Goal: Navigation & Orientation: Find specific page/section

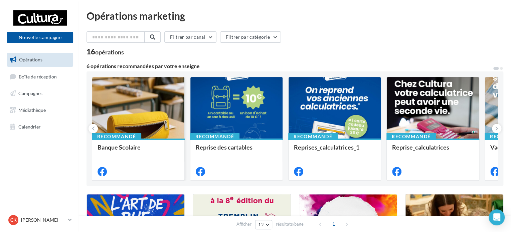
scroll to position [67, 0]
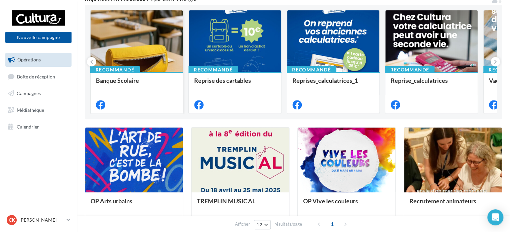
click at [146, 83] on div "Banque Scolaire" at bounding box center [137, 80] width 82 height 7
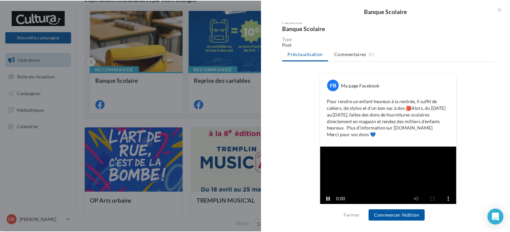
scroll to position [0, 0]
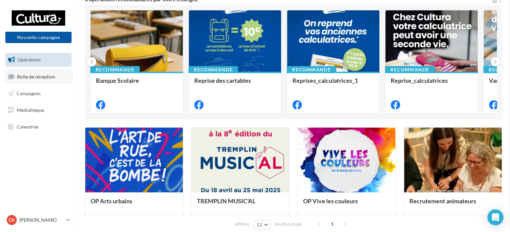
click at [33, 74] on span "Boîte de réception" at bounding box center [36, 76] width 38 height 6
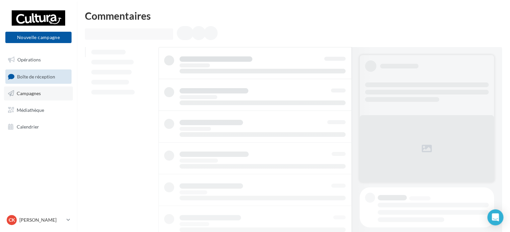
click at [20, 91] on span "Campagnes" at bounding box center [29, 94] width 24 height 6
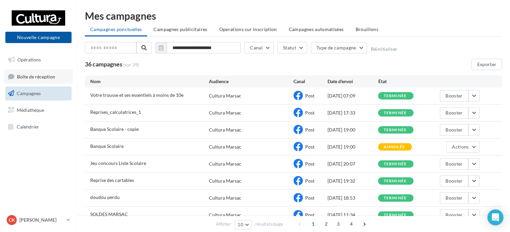
click at [43, 74] on span "Boîte de réception" at bounding box center [36, 76] width 38 height 6
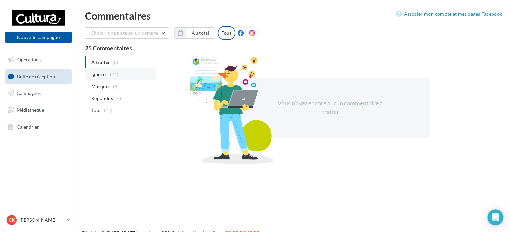
click at [97, 76] on span "Ignorés" at bounding box center [99, 74] width 16 height 7
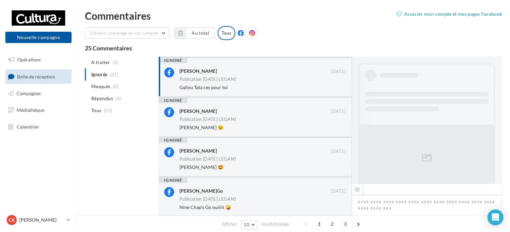
scroll to position [72, 0]
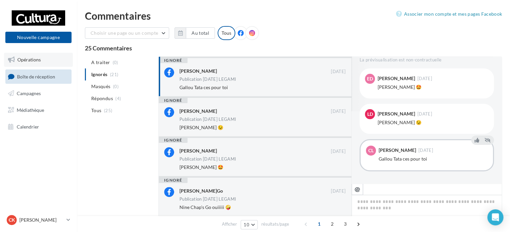
click at [28, 54] on link "Opérations" at bounding box center [38, 60] width 69 height 14
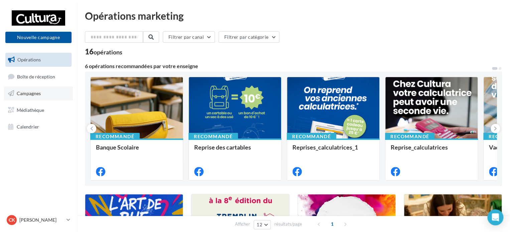
click at [27, 96] on link "Campagnes" at bounding box center [38, 94] width 69 height 14
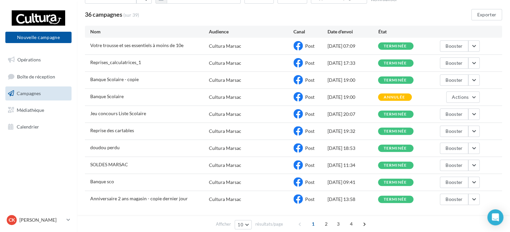
scroll to position [38, 0]
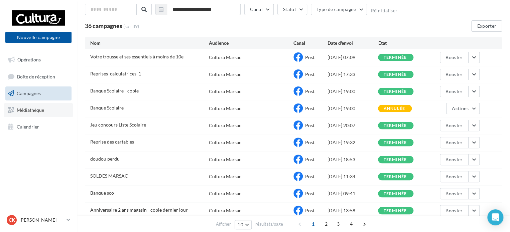
click at [32, 110] on span "Médiathèque" at bounding box center [30, 110] width 27 height 6
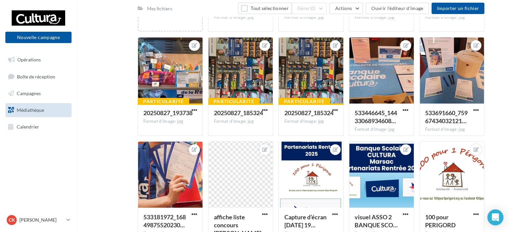
scroll to position [134, 0]
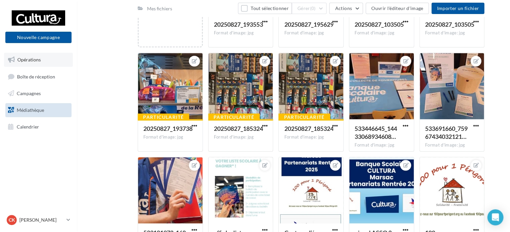
click at [33, 62] on span "Opérations" at bounding box center [28, 60] width 23 height 6
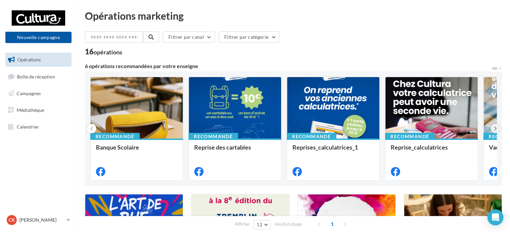
click at [496, 130] on icon at bounding box center [495, 128] width 3 height 7
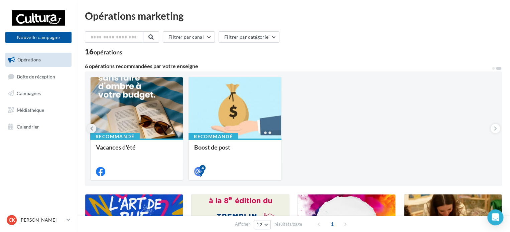
click at [94, 127] on button at bounding box center [91, 128] width 9 height 9
